Goal: Book appointment/travel/reservation

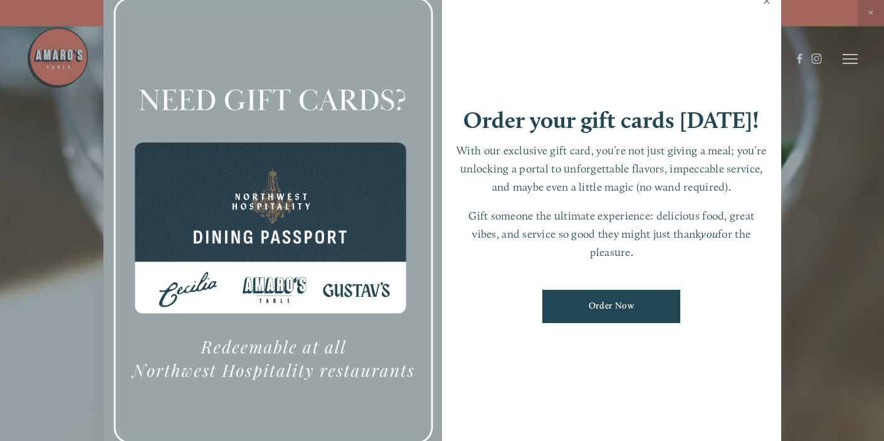
click at [764, 5] on link "Close" at bounding box center [767, 2] width 24 height 35
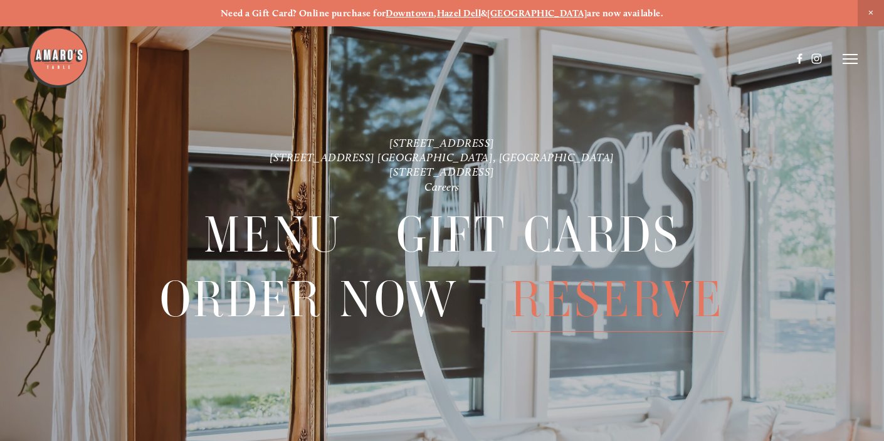
click at [565, 286] on span "Reserve" at bounding box center [617, 299] width 213 height 65
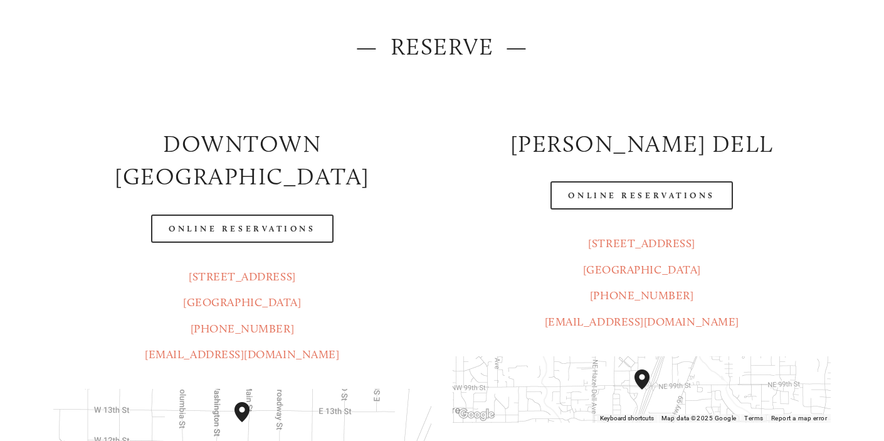
scroll to position [162, 0]
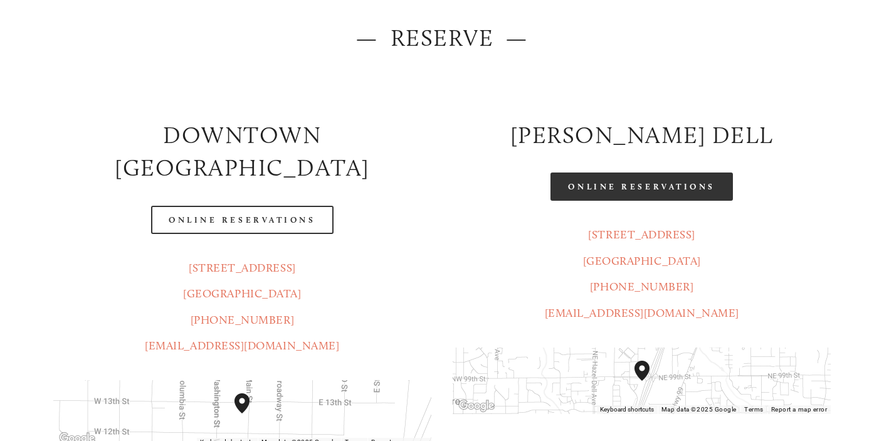
click at [626, 179] on link "Online Reservations" at bounding box center [641, 186] width 182 height 28
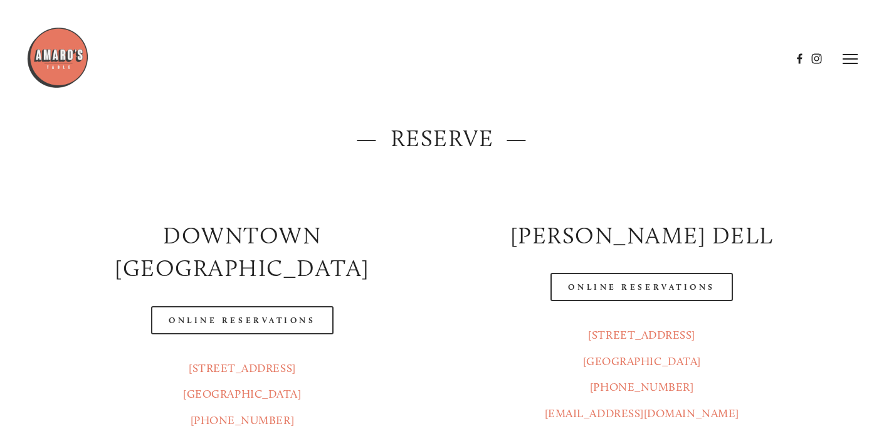
scroll to position [0, 0]
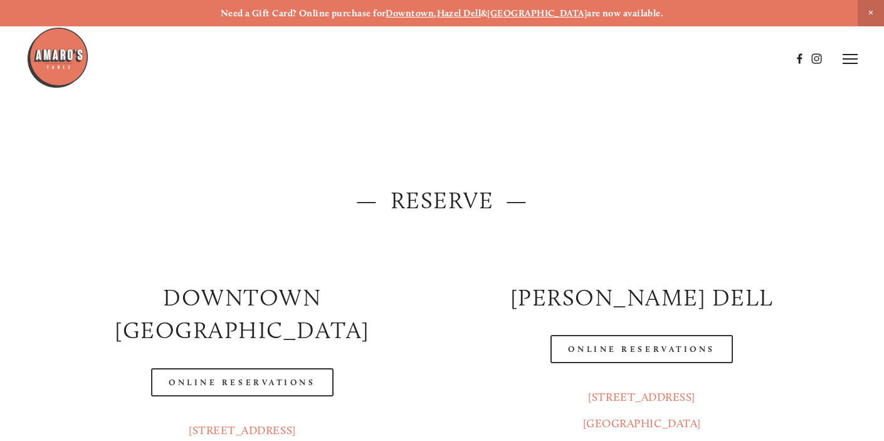
click at [49, 70] on img at bounding box center [57, 57] width 63 height 63
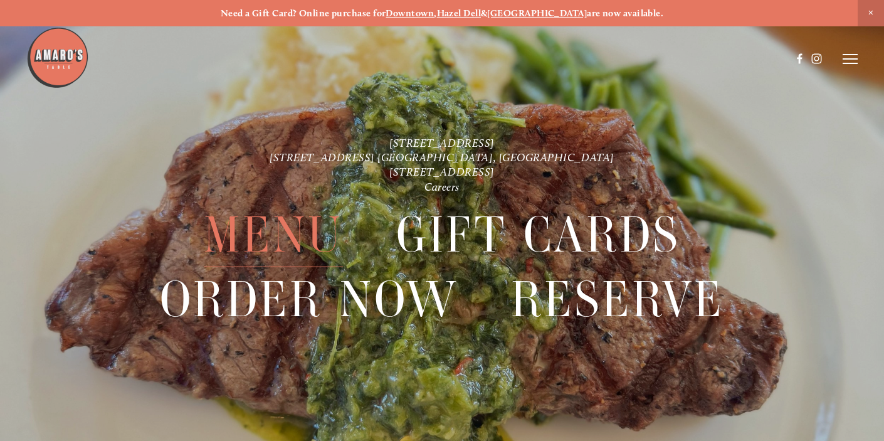
click at [262, 220] on span "Menu" at bounding box center [273, 234] width 139 height 65
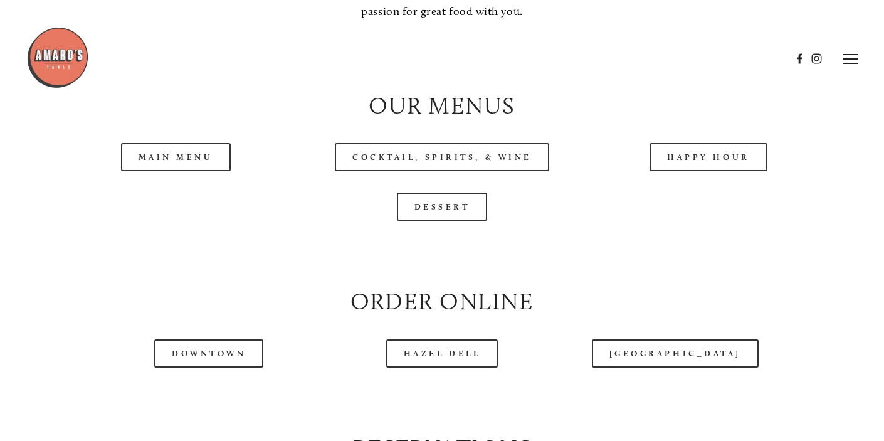
scroll to position [1185, 0]
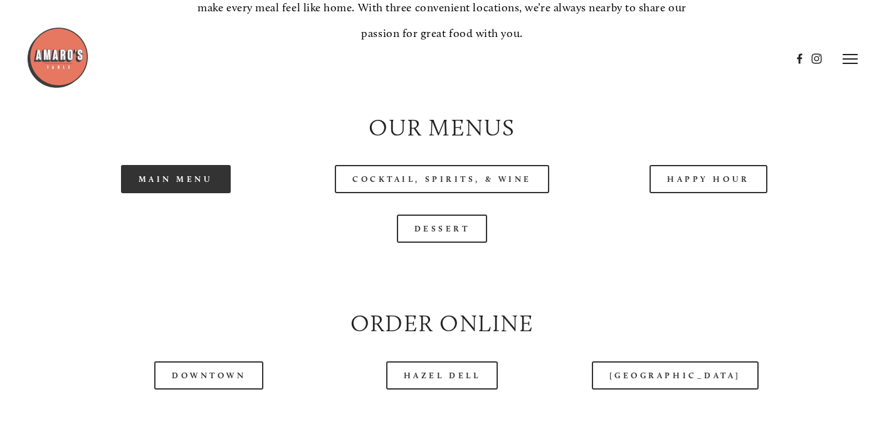
click at [177, 176] on link "Main Menu" at bounding box center [176, 179] width 110 height 28
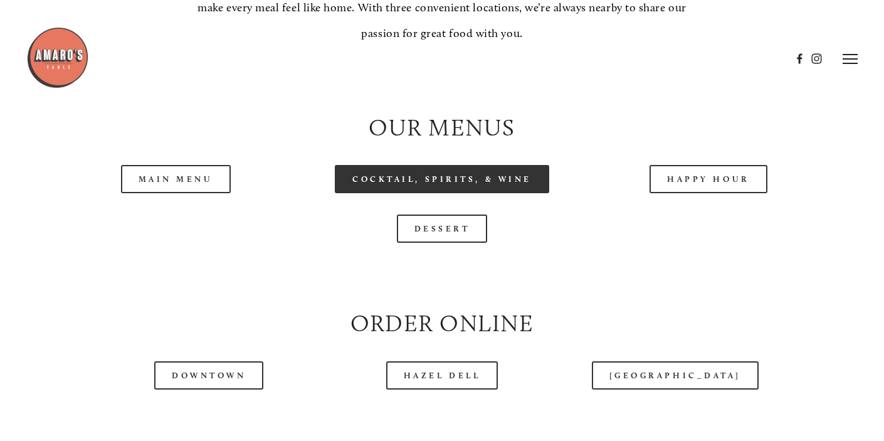
click at [493, 176] on link "Cocktail, Spirits, & Wine" at bounding box center [442, 179] width 214 height 28
